Goal: Task Accomplishment & Management: Complete application form

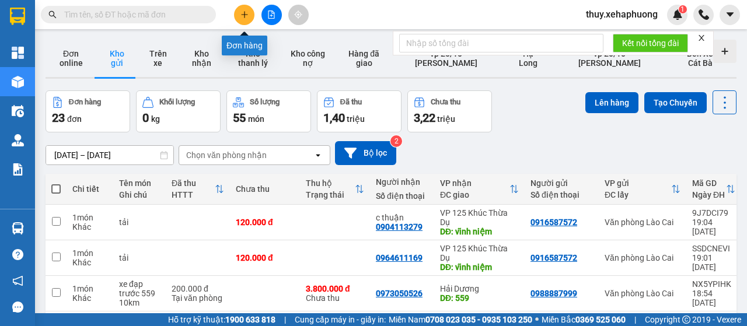
click at [245, 11] on icon "plus" at bounding box center [244, 14] width 8 height 8
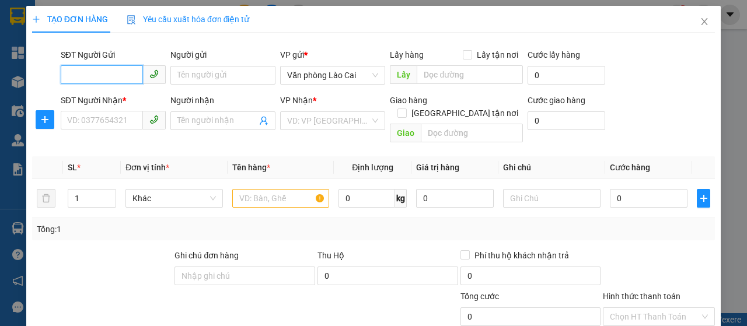
click at [94, 67] on input "SĐT Người Gửi" at bounding box center [102, 74] width 82 height 19
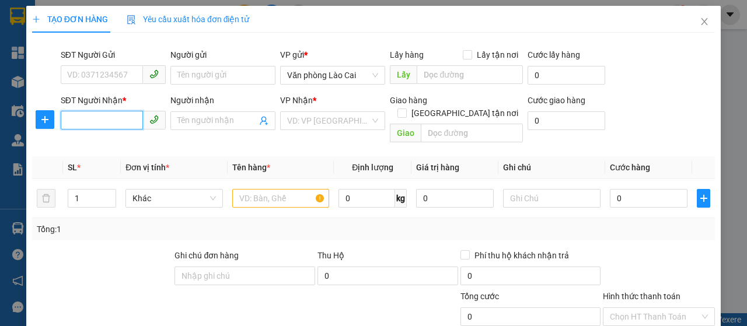
click at [92, 120] on input "SĐT Người Nhận *" at bounding box center [102, 120] width 82 height 19
click at [98, 119] on input "SĐT Người Nhận *" at bounding box center [102, 120] width 82 height 19
type input "0827800964"
type input "2"
click at [108, 192] on span "up" at bounding box center [109, 195] width 7 height 7
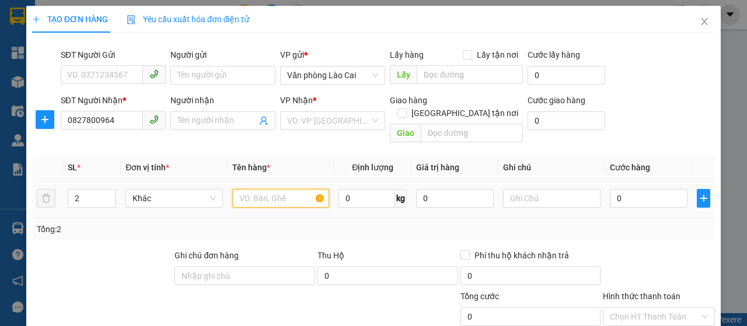
click at [257, 189] on input "text" at bounding box center [280, 198] width 97 height 19
type input "g"
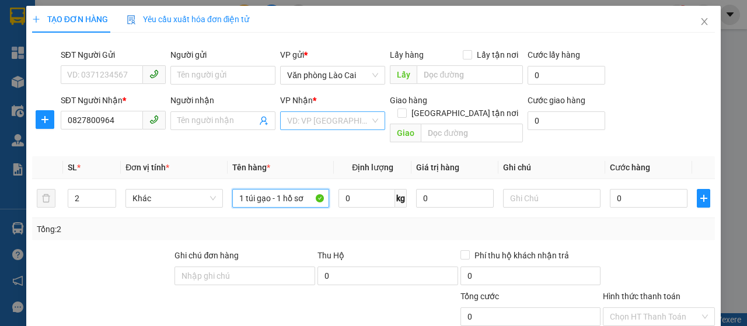
type input "1 túi gạo - 1 hồ sơ"
click at [287, 116] on input "search" at bounding box center [328, 120] width 83 height 17
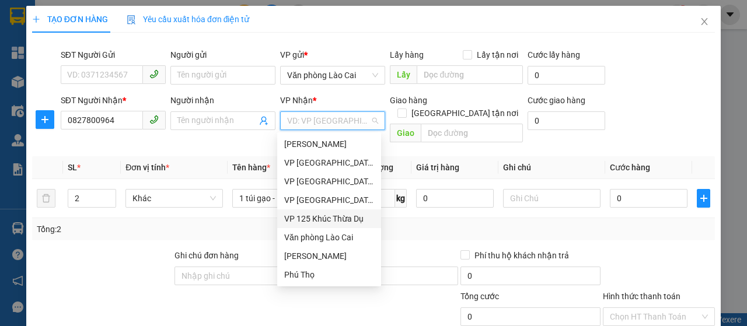
drag, startPoint x: 340, startPoint y: 213, endPoint x: 402, endPoint y: 132, distance: 102.0
click at [341, 213] on div "VP 125 Khúc Thừa Dụ" at bounding box center [329, 218] width 90 height 13
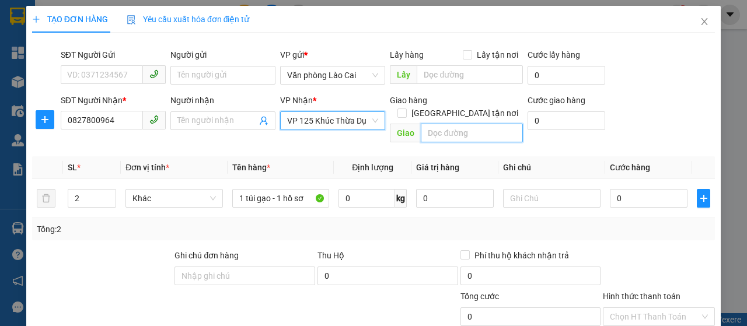
click at [432, 124] on input "text" at bounding box center [471, 133] width 101 height 19
type input "d"
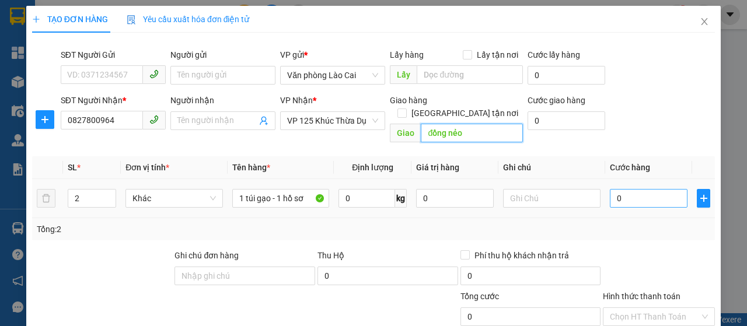
type input "đồng nẻo"
click at [611, 189] on input "0" at bounding box center [649, 198] width 78 height 19
click at [610, 189] on input "0" at bounding box center [649, 198] width 78 height 19
type input "80"
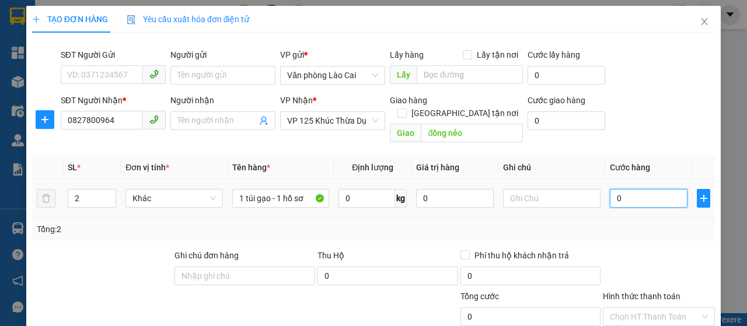
type input "80"
type input "800"
type input "8.000"
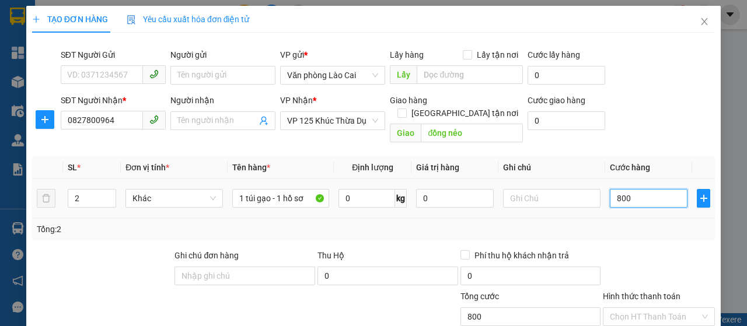
type input "8.000"
type input "80.000"
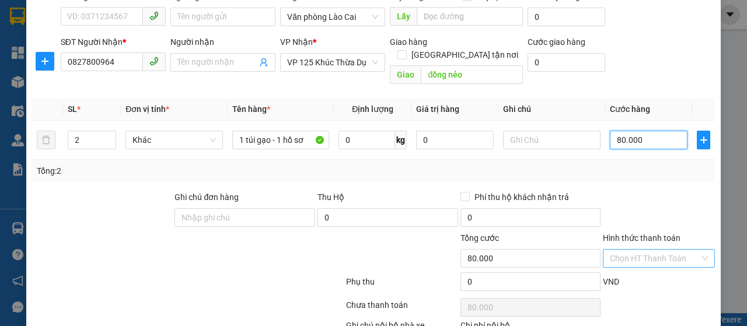
scroll to position [117, 0]
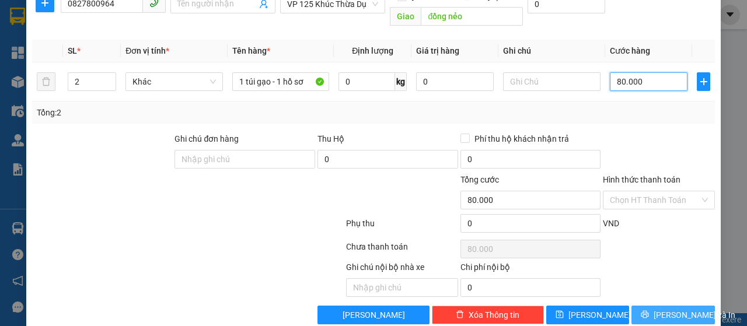
type input "80.000"
click at [673, 306] on button "Lưu và In" at bounding box center [672, 315] width 83 height 19
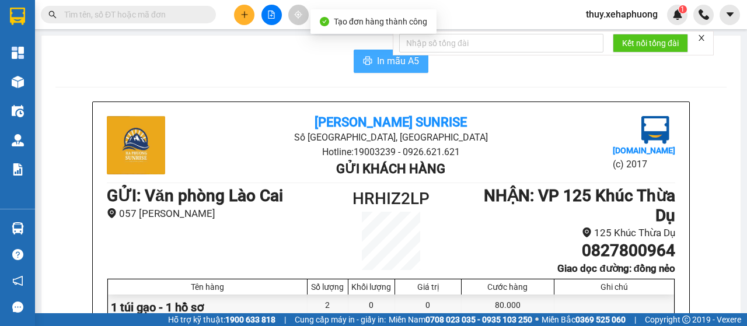
click at [369, 62] on button "In mẫu A5" at bounding box center [390, 61] width 75 height 23
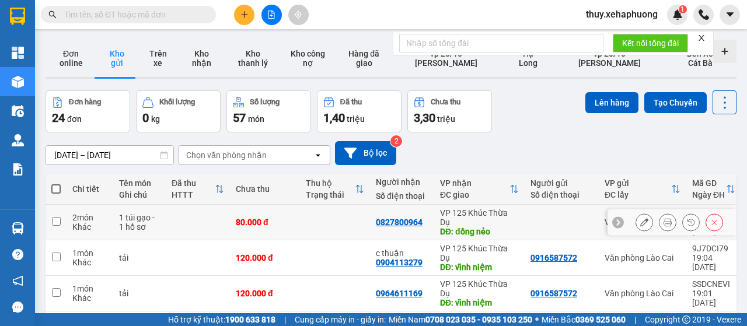
click at [640, 221] on icon at bounding box center [644, 222] width 8 height 8
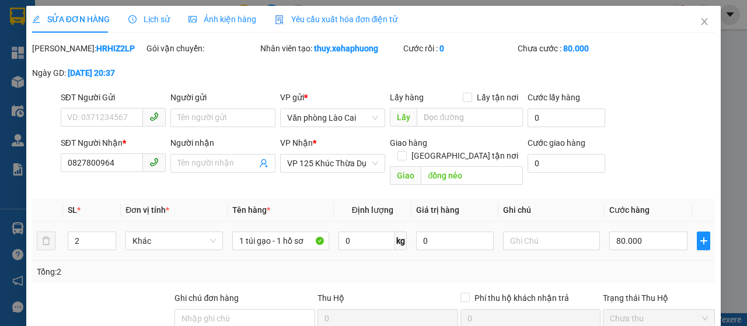
type input "0827800964"
type input "đồng nẻo"
type input "80.000"
click at [107, 127] on input "SĐT Người Gửi" at bounding box center [102, 117] width 82 height 19
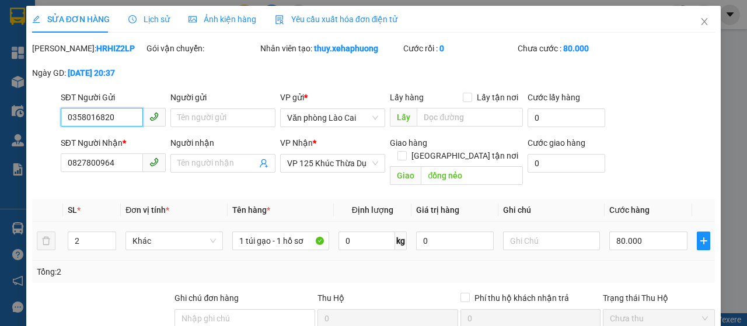
scroll to position [175, 0]
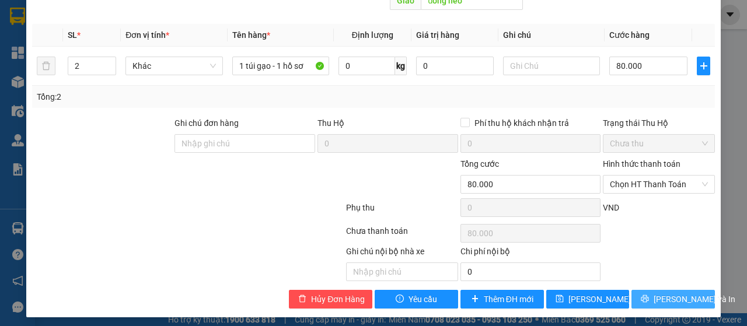
type input "0358016820"
click at [679, 297] on span "[PERSON_NAME] và In" at bounding box center [694, 299] width 82 height 13
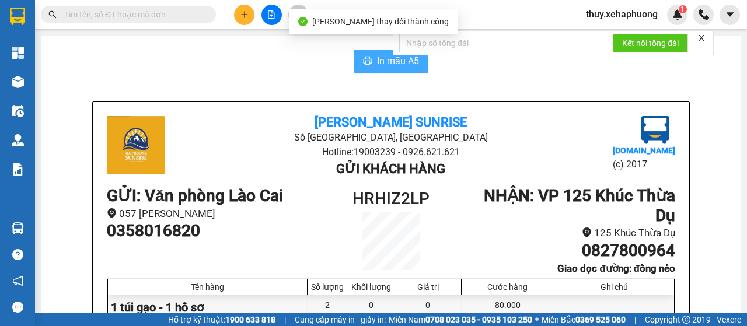
click at [363, 65] on icon "printer" at bounding box center [367, 61] width 9 height 8
